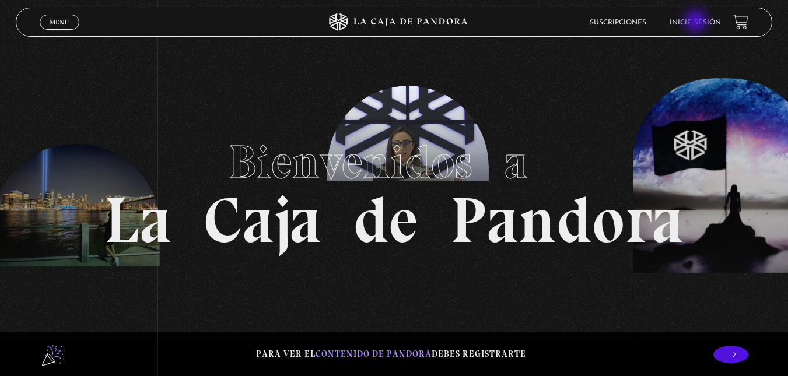
click at [697, 22] on link "Inicie sesión" at bounding box center [694, 22] width 51 height 7
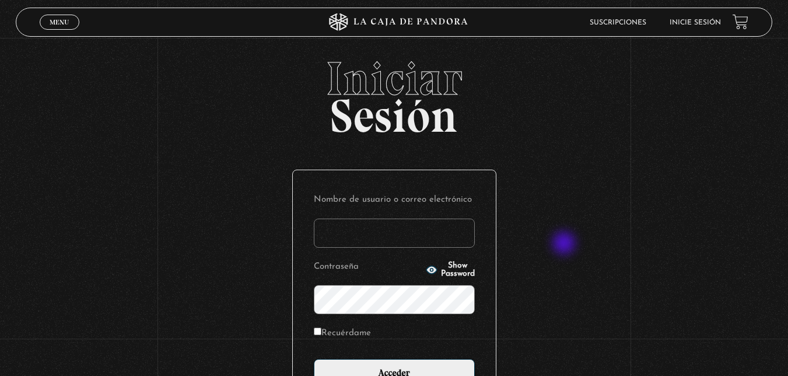
scroll to position [136, 0]
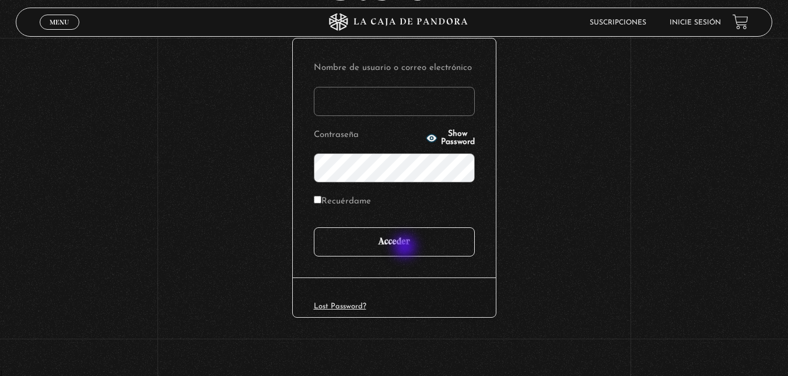
type input "ghisalazar28@gmail.com"
click at [406, 248] on input "Acceder" at bounding box center [394, 241] width 161 height 29
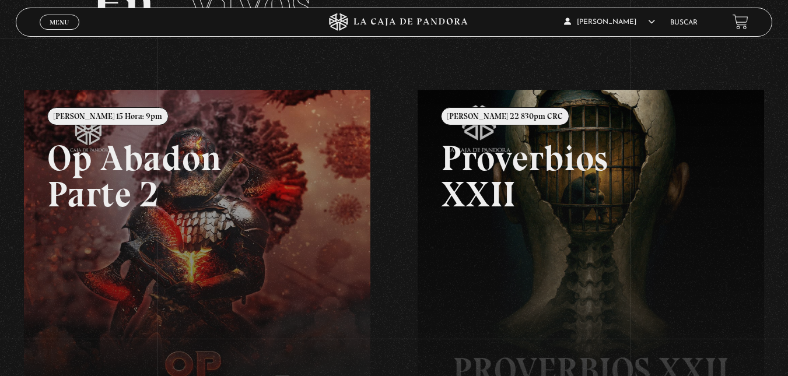
scroll to position [65, 0]
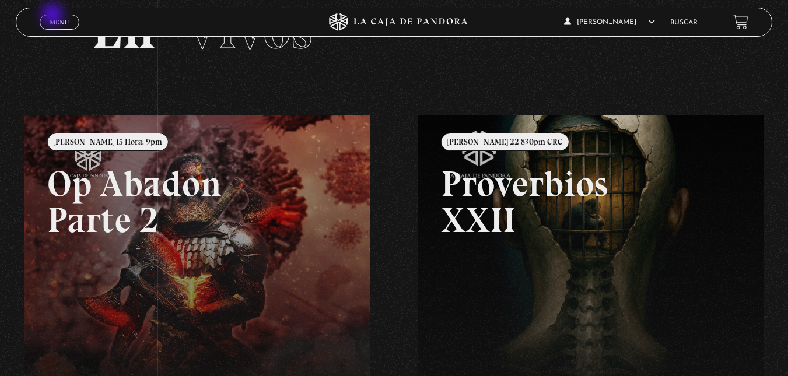
click at [54, 16] on link "Menu Cerrar" at bounding box center [60, 22] width 40 height 15
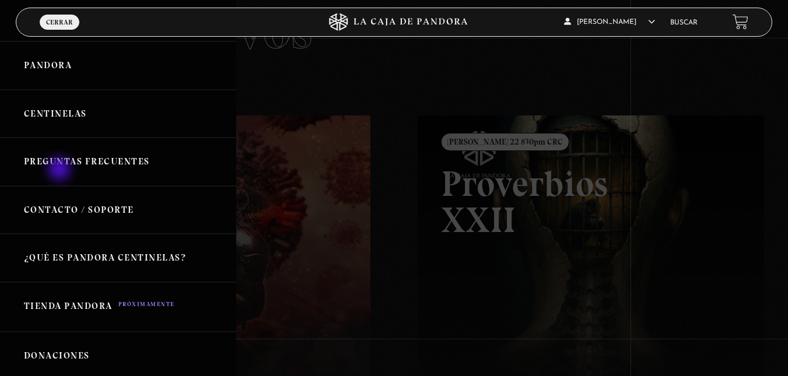
scroll to position [0, 0]
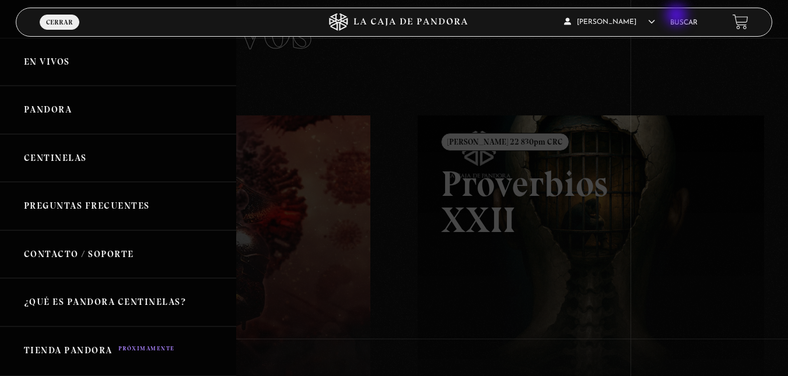
click at [677, 16] on li "Buscar" at bounding box center [683, 22] width 27 height 18
click at [691, 22] on link "Buscar" at bounding box center [683, 22] width 27 height 7
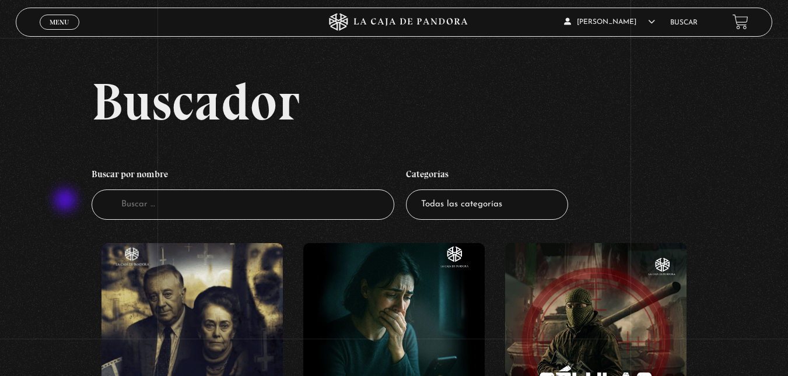
scroll to position [244, 0]
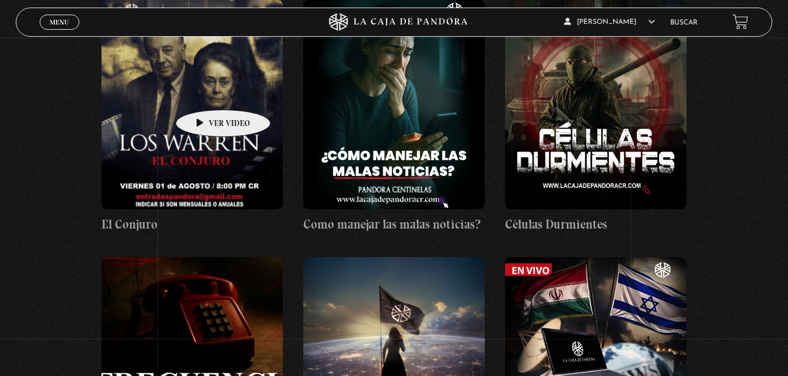
click at [205, 92] on figure at bounding box center [191, 104] width 181 height 210
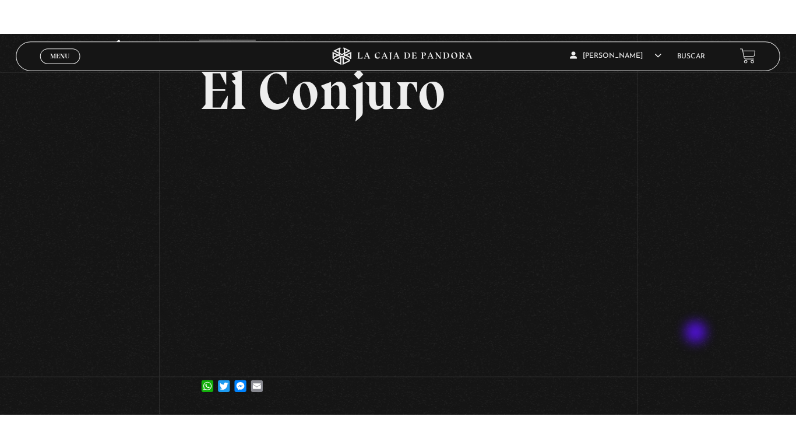
scroll to position [70, 0]
